Goal: Transaction & Acquisition: Purchase product/service

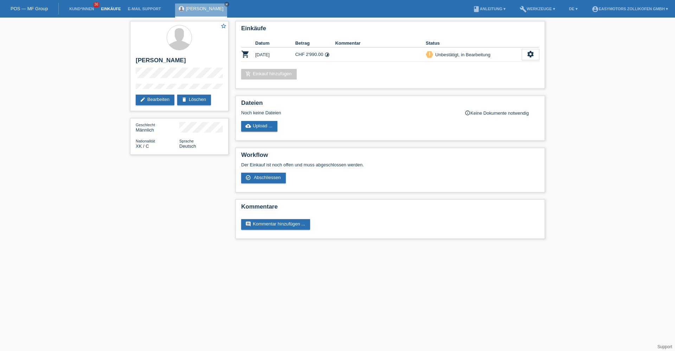
click at [113, 10] on link "Einkäufe" at bounding box center [110, 9] width 27 height 4
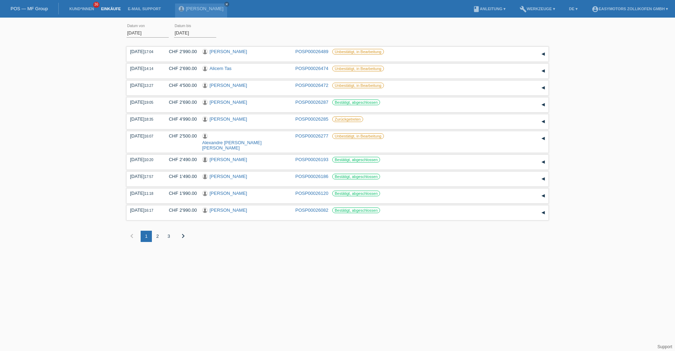
drag, startPoint x: 210, startPoint y: 277, endPoint x: 179, endPoint y: 208, distance: 75.3
click at [210, 253] on html "POS — MF Group Kund*innen 36 Einkäufe E-Mail Support Mavi Myrtezaj close" at bounding box center [337, 126] width 675 height 253
click at [226, 140] on link "[PERSON_NAME]" at bounding box center [231, 145] width 59 height 11
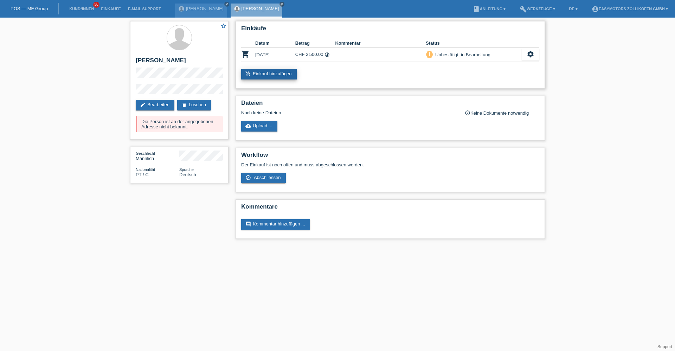
click at [265, 74] on link "add_shopping_cart Einkauf hinzufügen" at bounding box center [269, 74] width 56 height 11
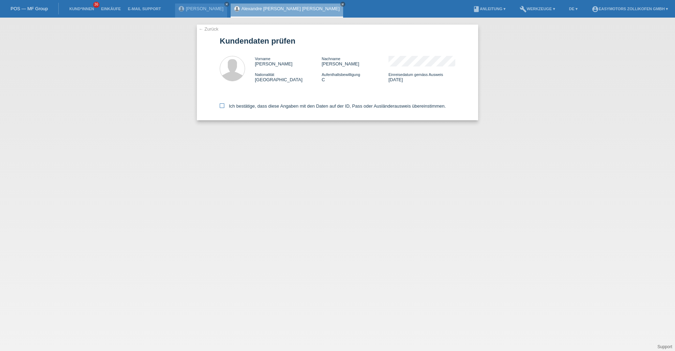
click at [224, 107] on icon at bounding box center [222, 105] width 5 height 5
click at [224, 107] on input "Ich bestätige, dass diese Angaben mit den Daten auf der ID, Pass oder Ausländer…" at bounding box center [222, 105] width 5 height 5
checkbox input "true"
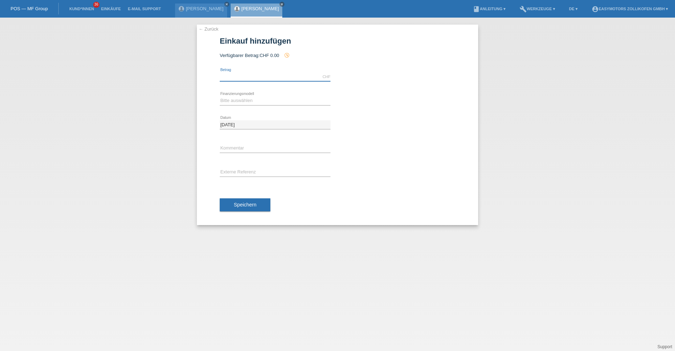
click at [267, 75] on input "text" at bounding box center [275, 76] width 111 height 9
type input "8800.00"
click at [246, 99] on select "Bitte auswählen Fixe Raten Kauf auf Rechnung mit Teilzahlungsoption" at bounding box center [275, 100] width 111 height 8
select select "68"
click at [220, 96] on select "Bitte auswählen Fixe Raten Kauf auf Rechnung mit Teilzahlungsoption" at bounding box center [275, 100] width 111 height 8
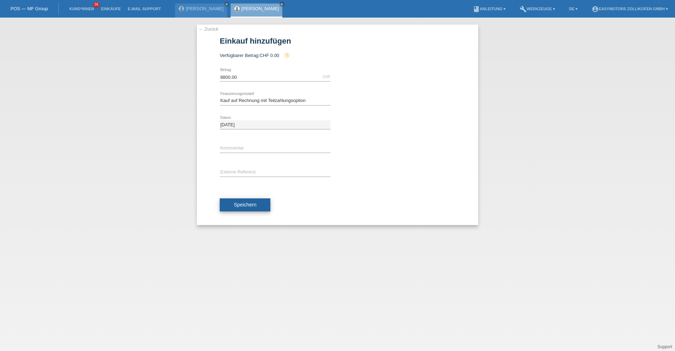
click at [238, 209] on button "Speichern" at bounding box center [245, 204] width 51 height 13
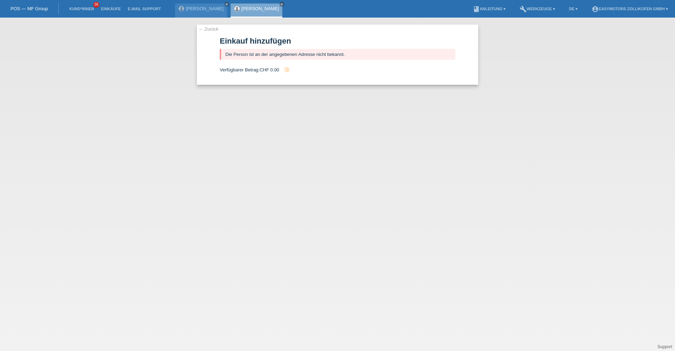
click at [234, 4] on div "Alexandre Miguel Grado Martins close" at bounding box center [257, 11] width 52 height 14
click at [234, 5] on div "Alexandre Miguel Grado Martins close" at bounding box center [257, 11] width 52 height 14
click at [342, 128] on div "← Zurück Einkauf hinzufügen Die Person ist an der angegebenen Adresse nicht bek…" at bounding box center [337, 185] width 675 height 334
click at [207, 28] on link "← Zurück" at bounding box center [209, 28] width 20 height 5
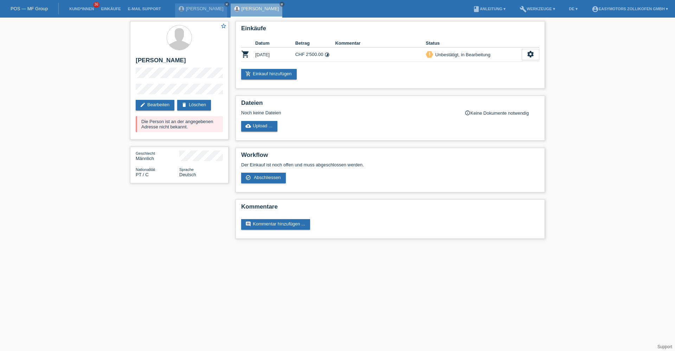
click at [47, 7] on link "POS — MF Group" at bounding box center [29, 8] width 37 height 5
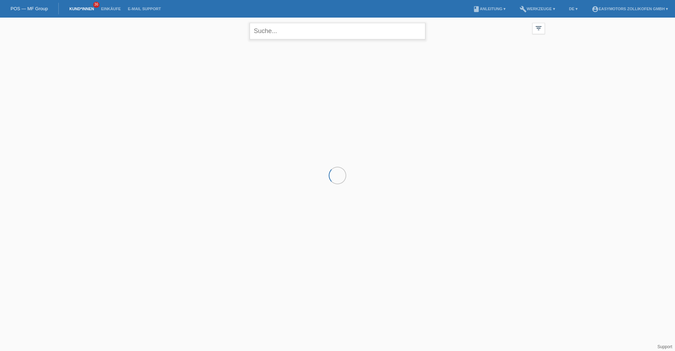
click at [307, 34] on input "text" at bounding box center [338, 31] width 176 height 17
type input "tas"
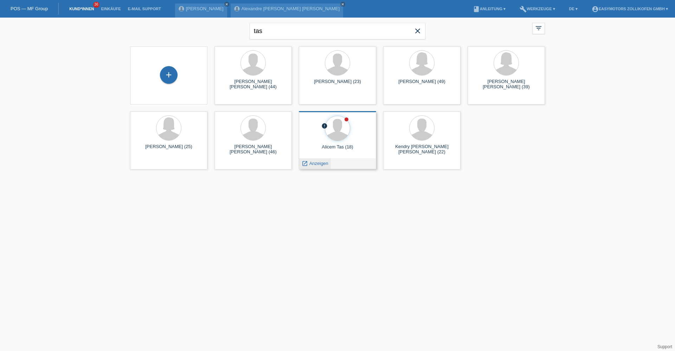
click at [316, 163] on span "Anzeigen" at bounding box center [319, 163] width 19 height 5
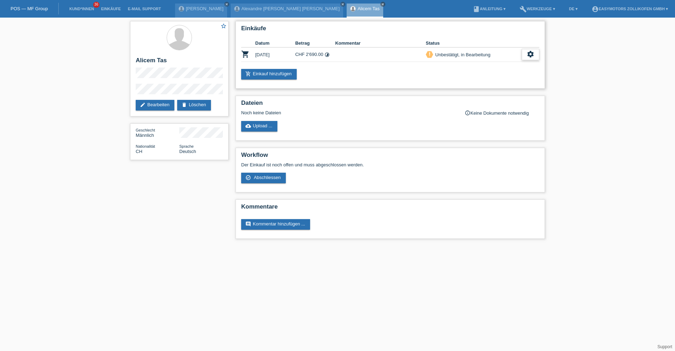
click at [535, 57] on div "settings" at bounding box center [531, 54] width 18 height 11
click at [475, 66] on span "Anzeigen" at bounding box center [471, 65] width 21 height 8
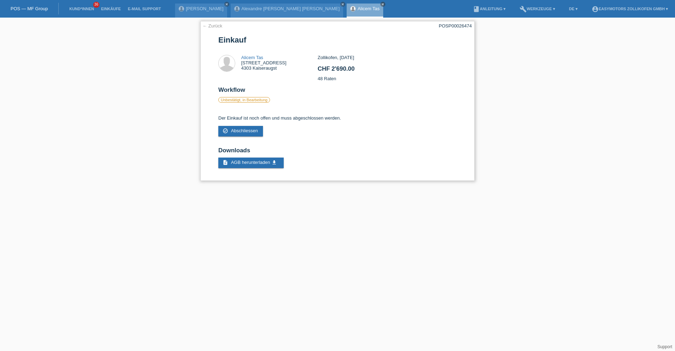
click at [217, 27] on link "← Zurück" at bounding box center [213, 25] width 20 height 5
